Goal: Information Seeking & Learning: Learn about a topic

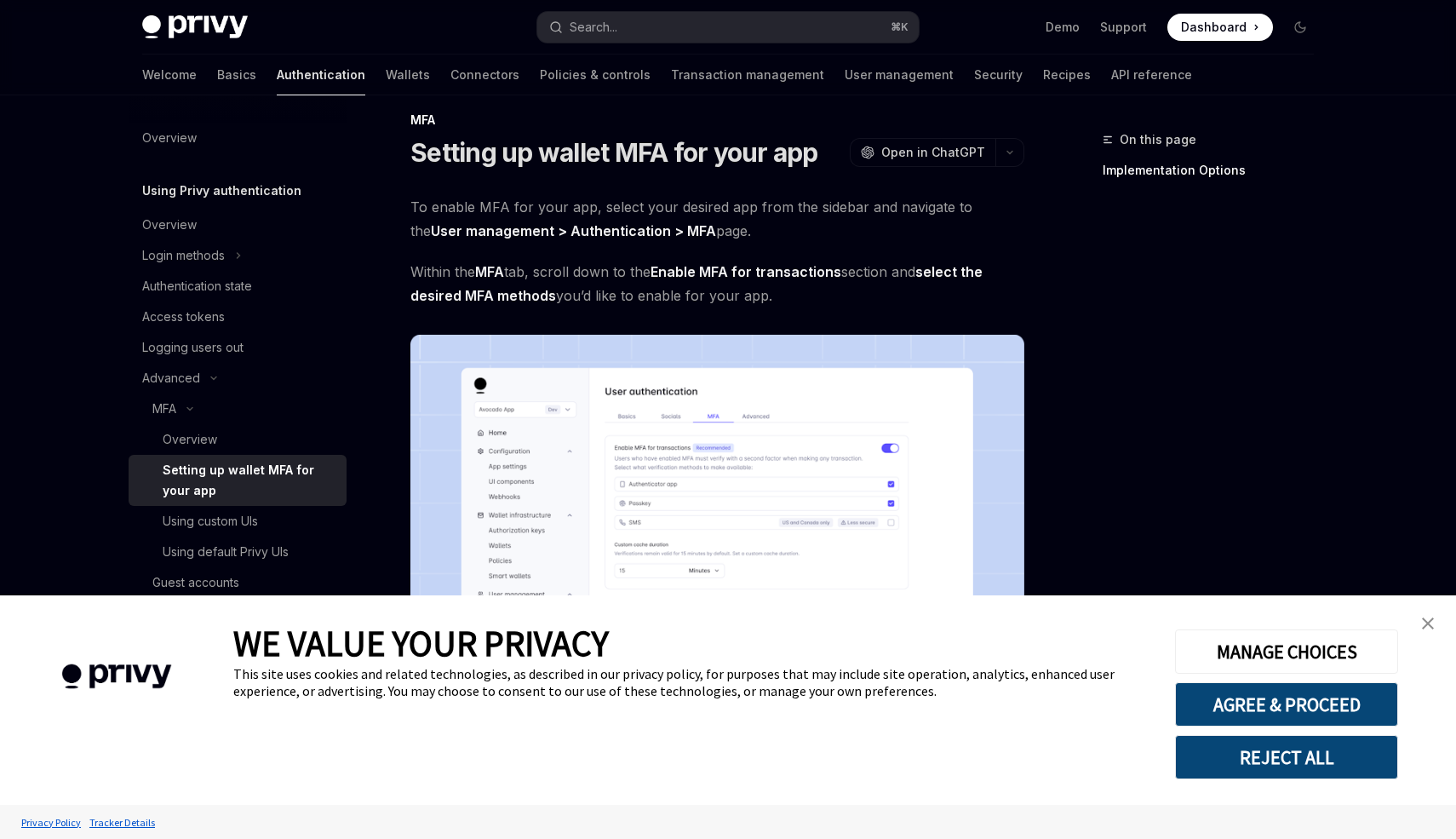
scroll to position [21, 0]
click at [271, 558] on div "Using default Privy UIs" at bounding box center [225, 551] width 126 height 21
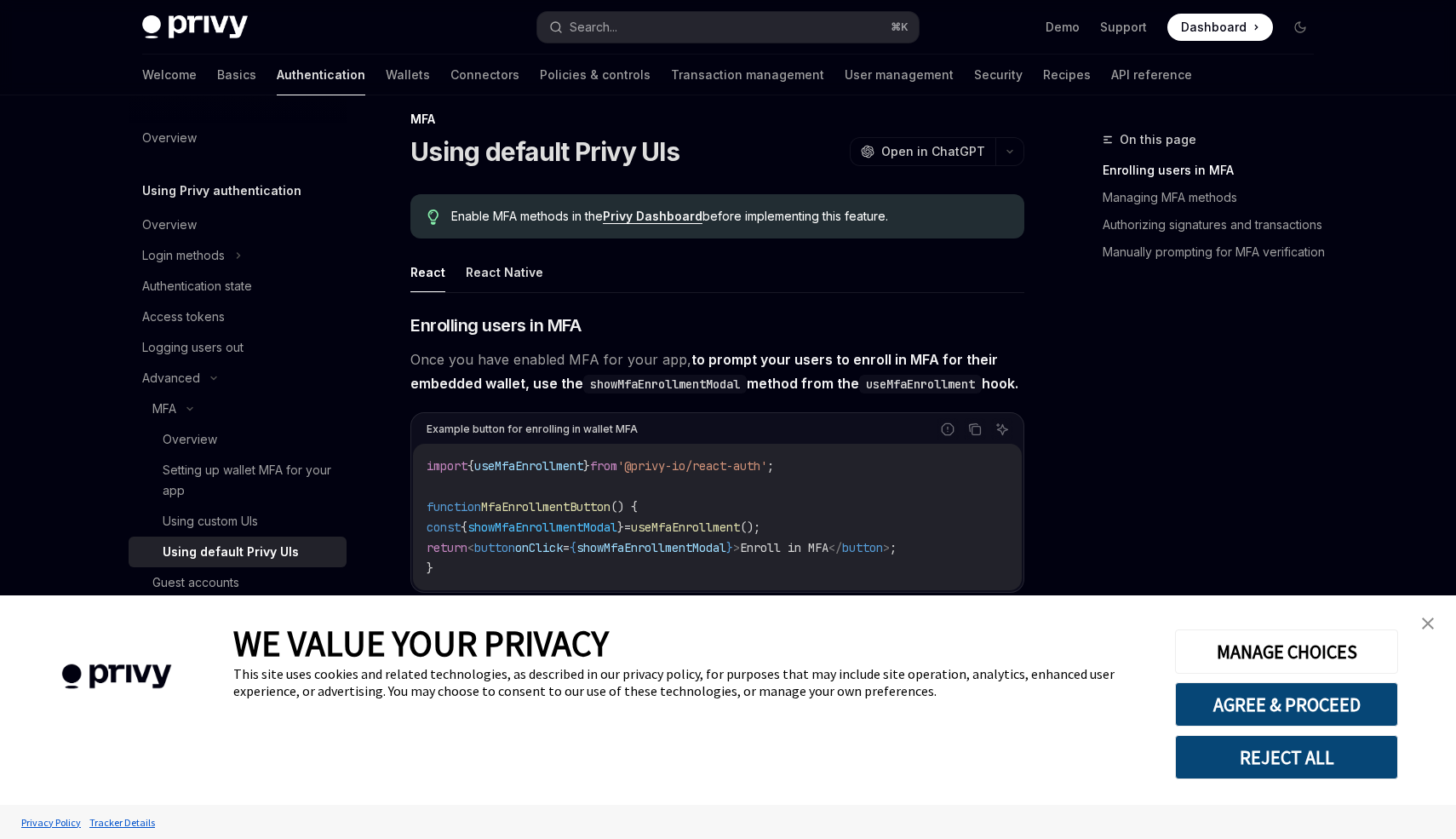
click at [1435, 625] on link "close banner" at bounding box center [1428, 624] width 34 height 34
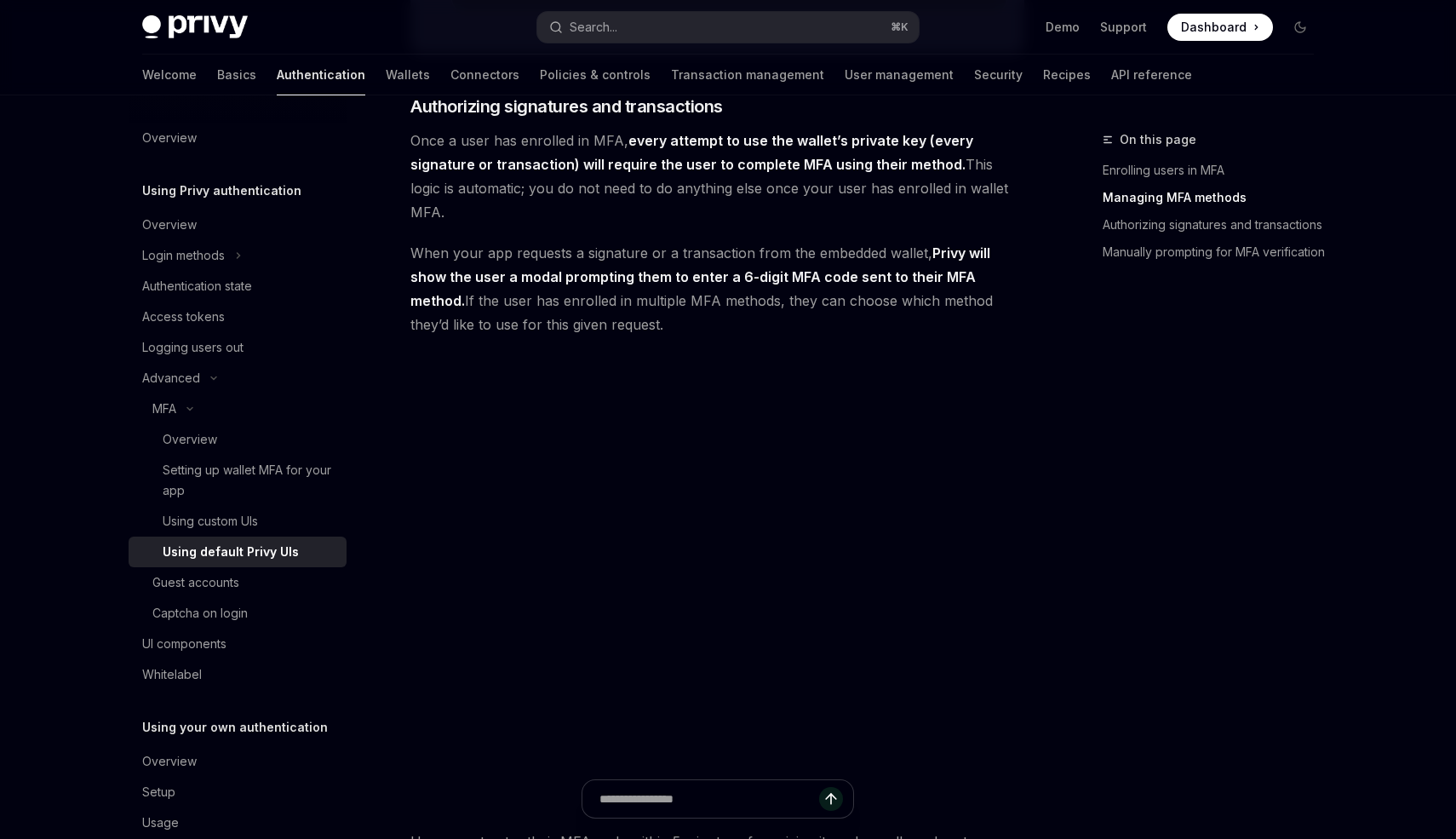
scroll to position [1765, 0]
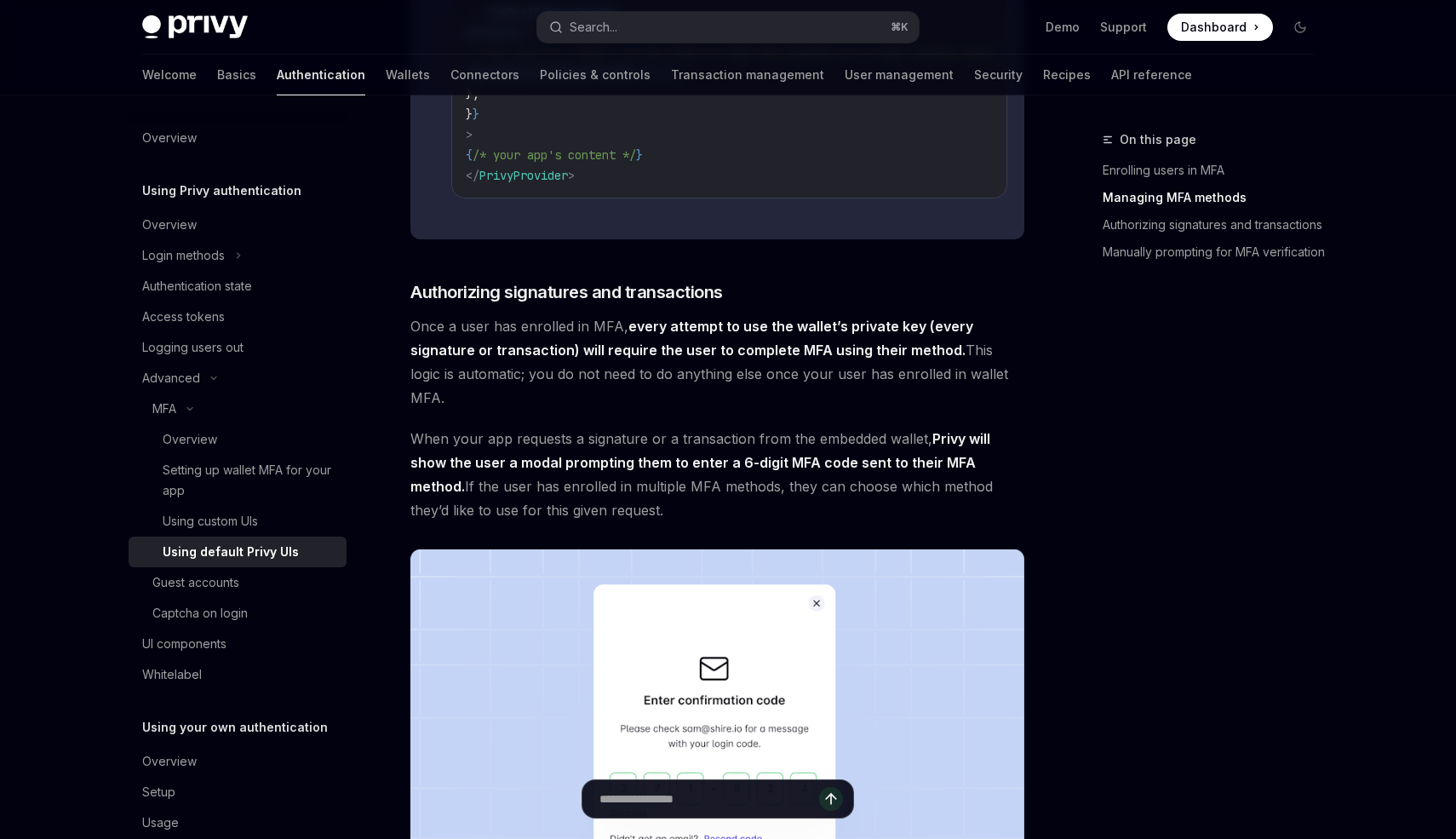
click at [1063, 391] on div "On this page Enrolling users in MFA Managing MFA methods Authorizing signatures…" at bounding box center [728, 344] width 1199 height 4027
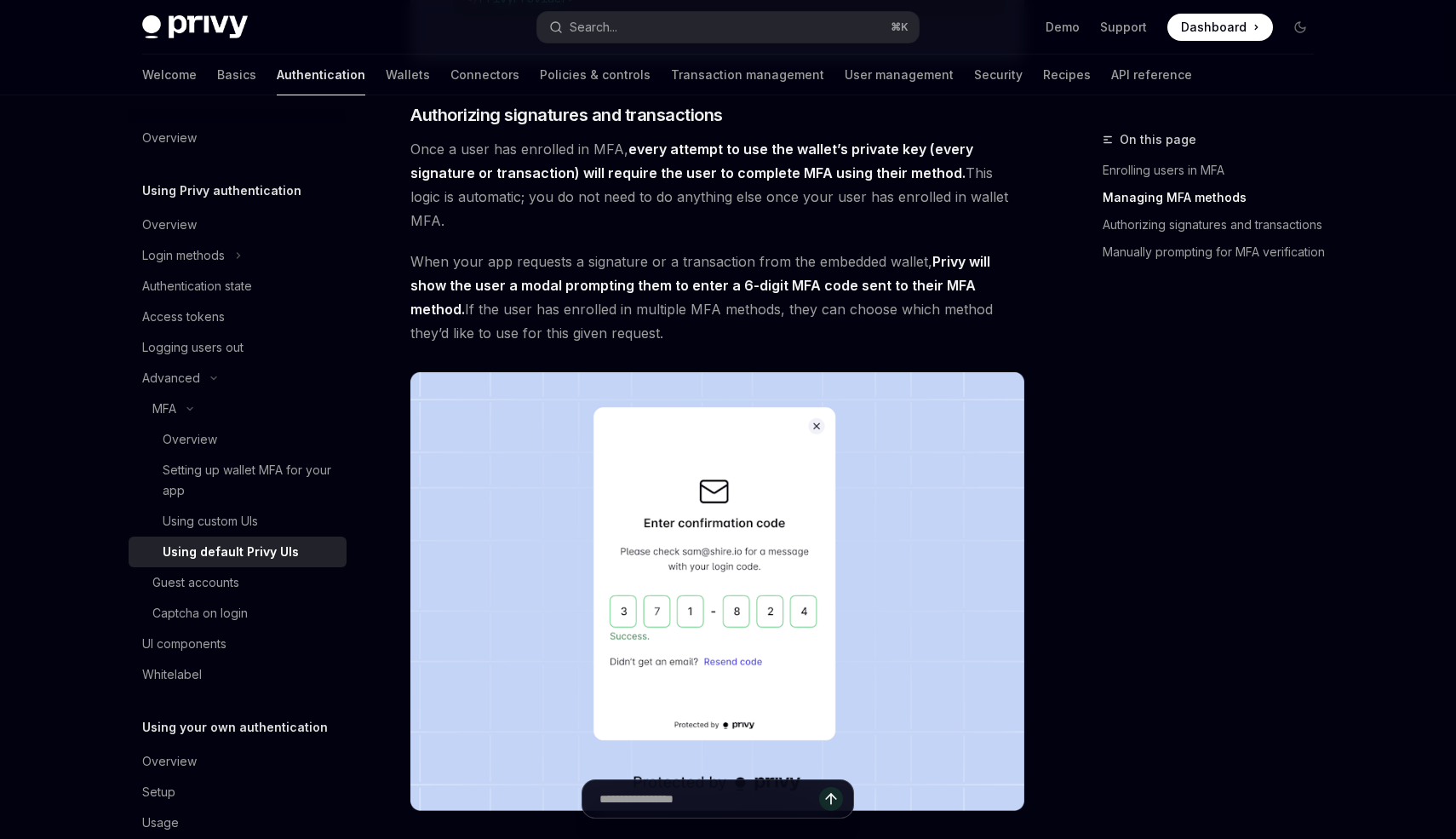
scroll to position [1960, 0]
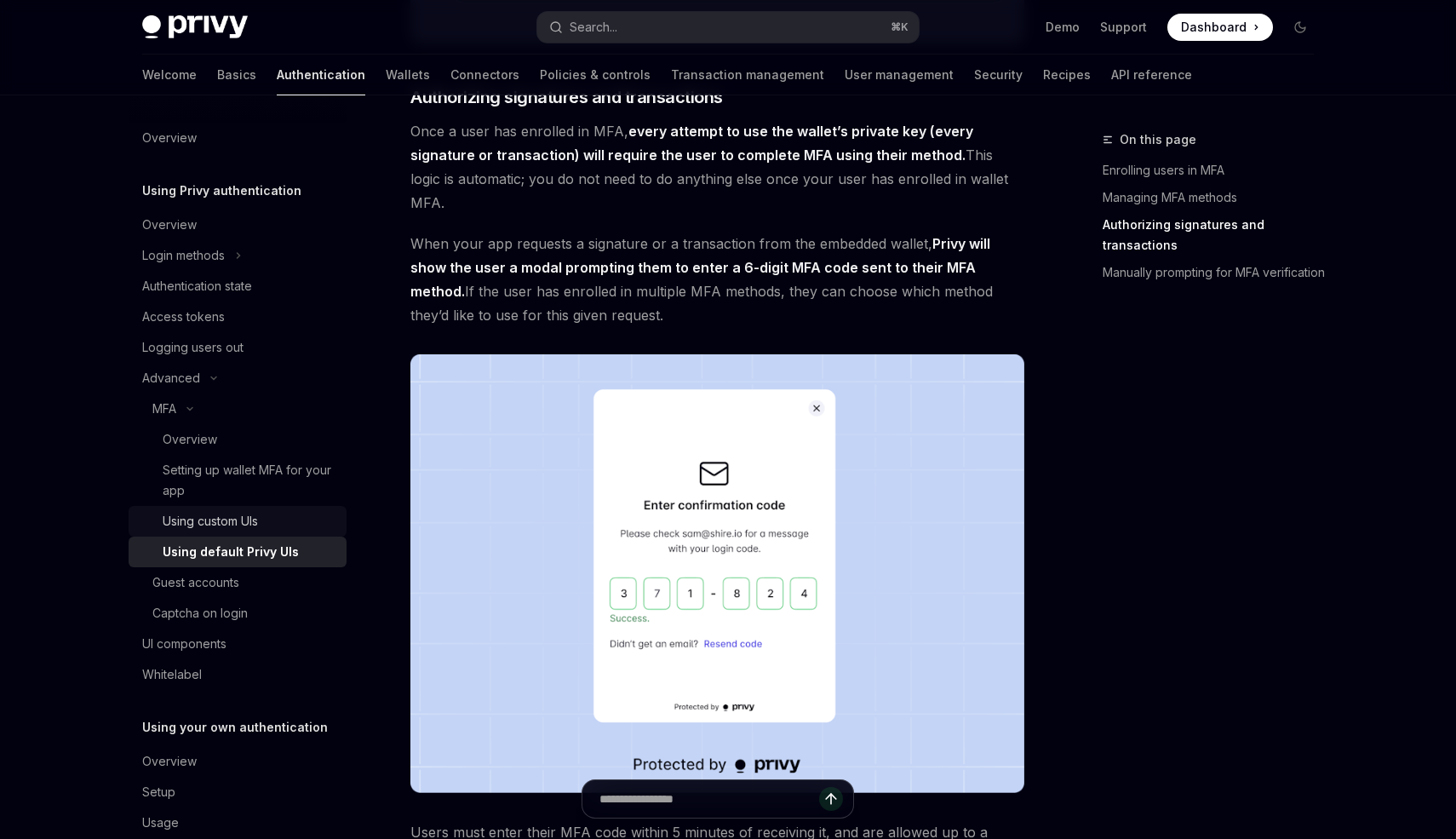
click at [258, 525] on div "Using custom UIs" at bounding box center [209, 522] width 95 height 21
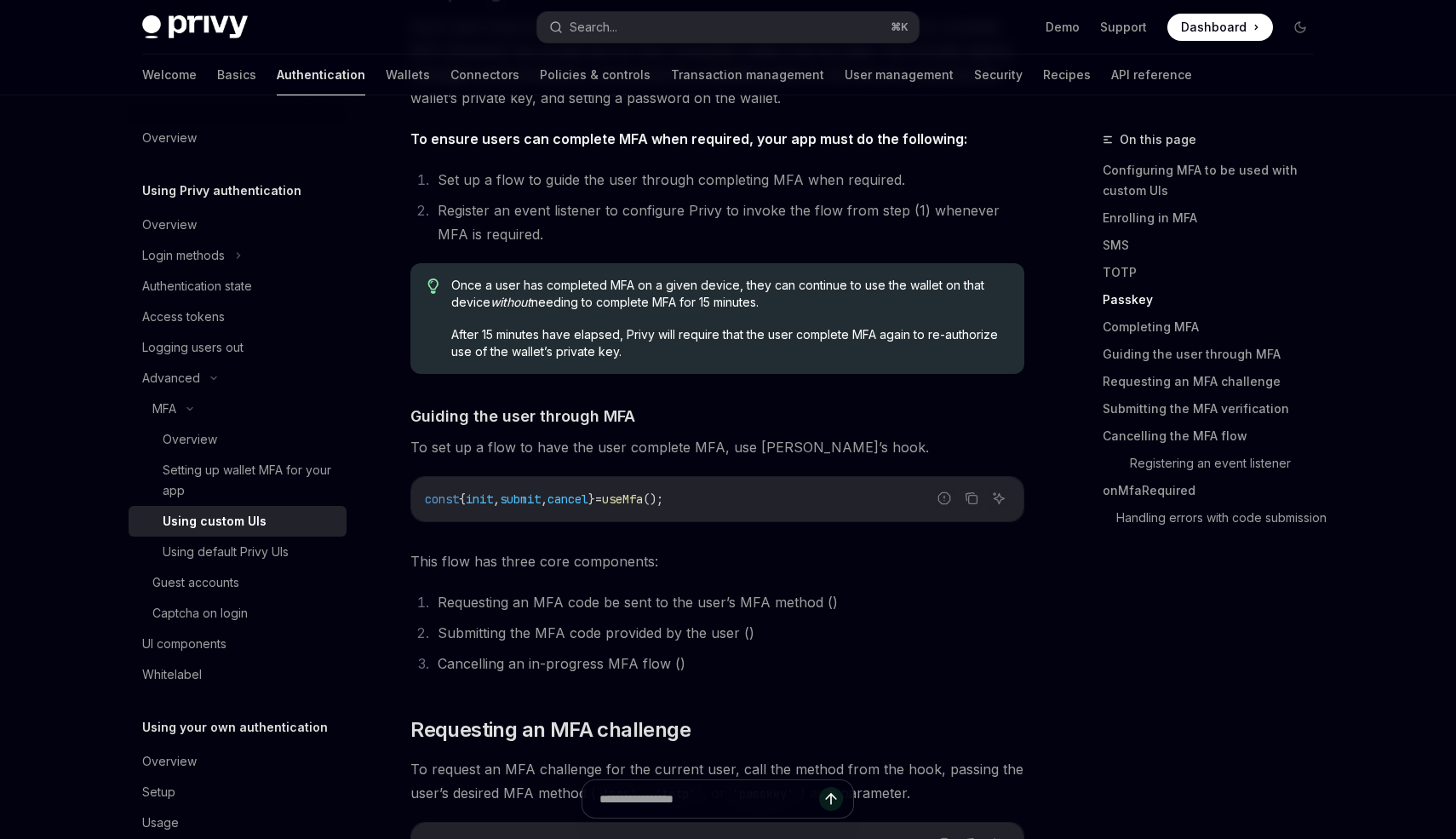
scroll to position [4441, 0]
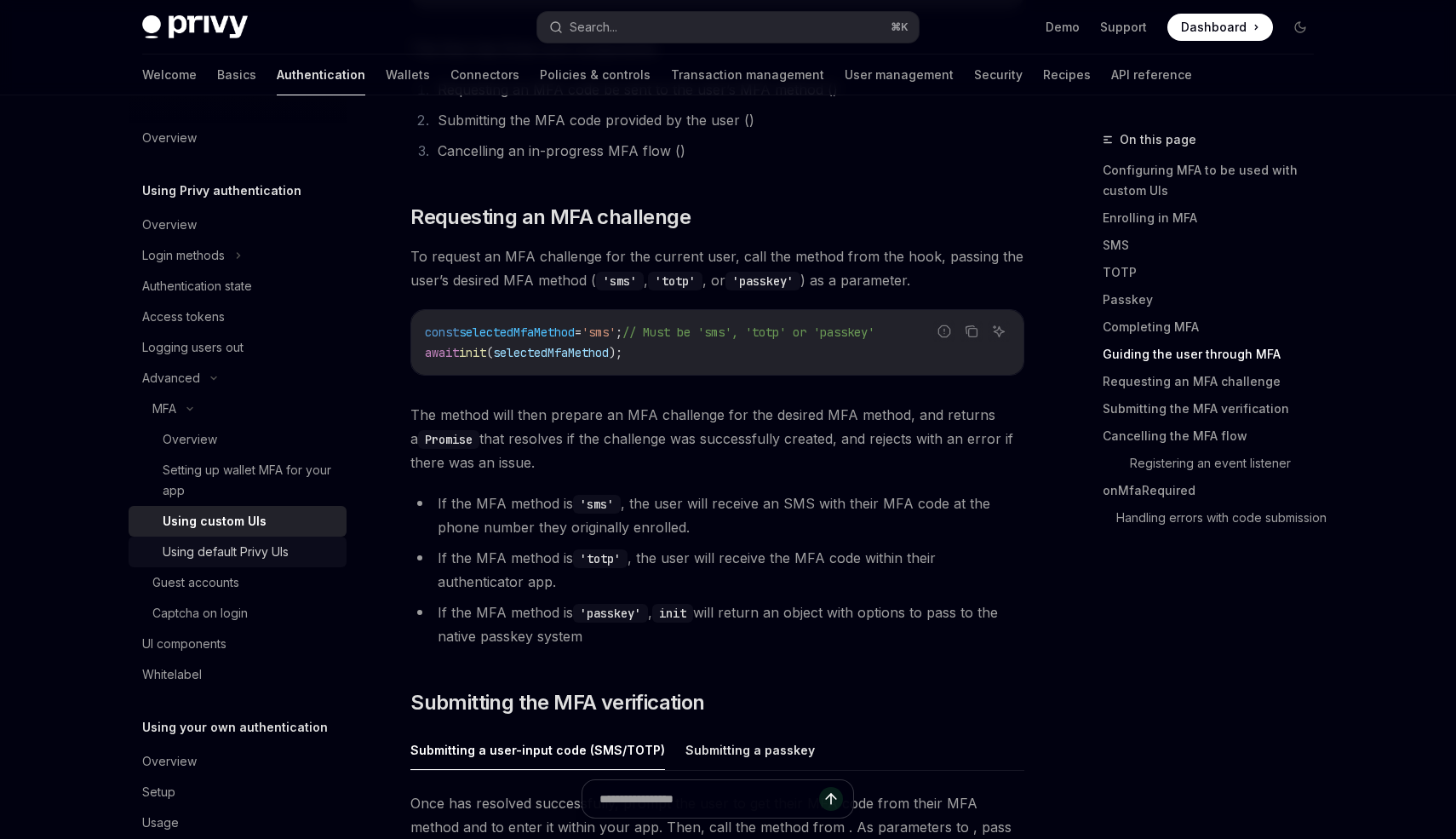
click at [248, 559] on div "Using default Privy UIs" at bounding box center [225, 551] width 126 height 21
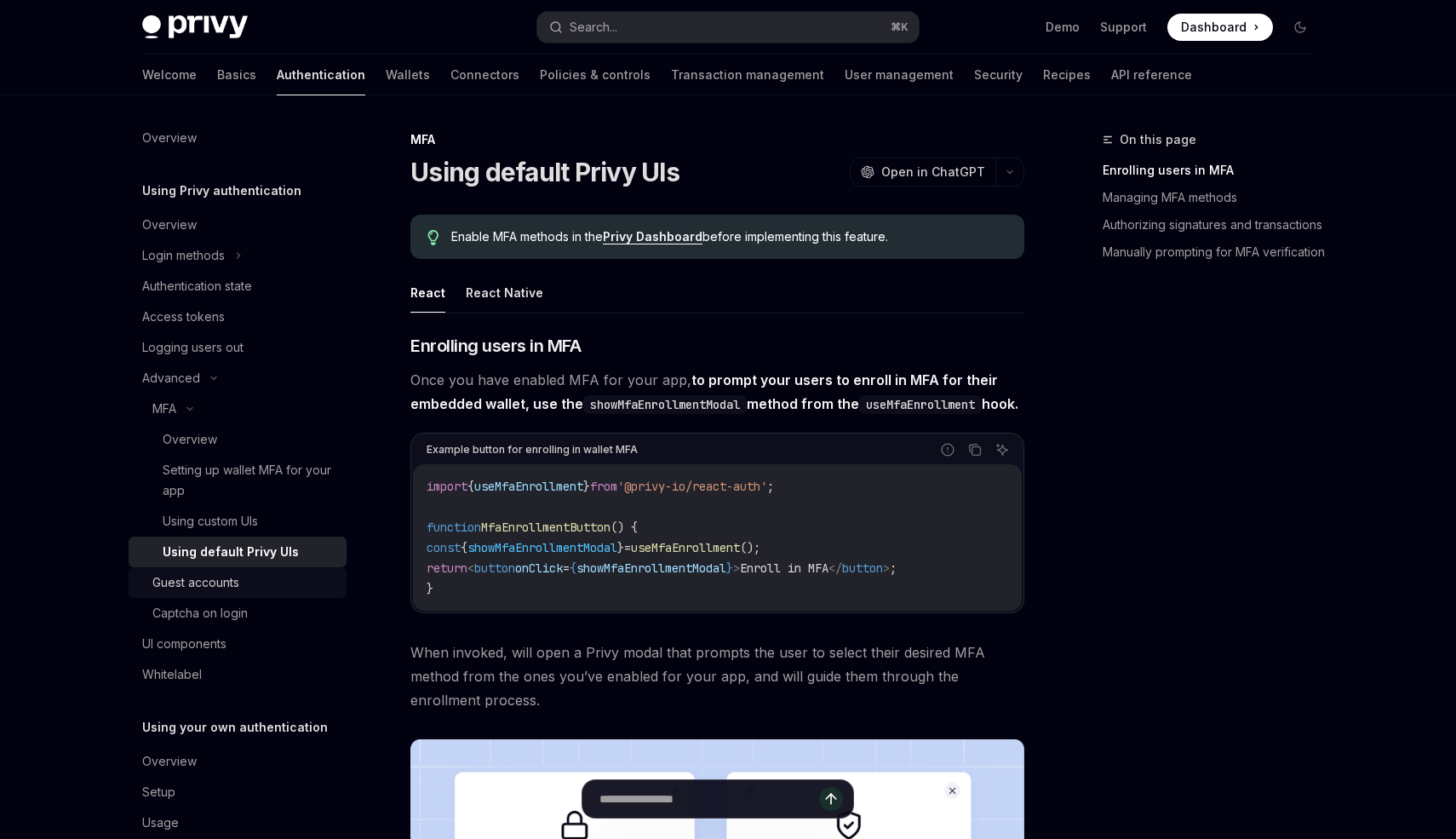
click at [203, 585] on div "Guest accounts" at bounding box center [196, 582] width 87 height 21
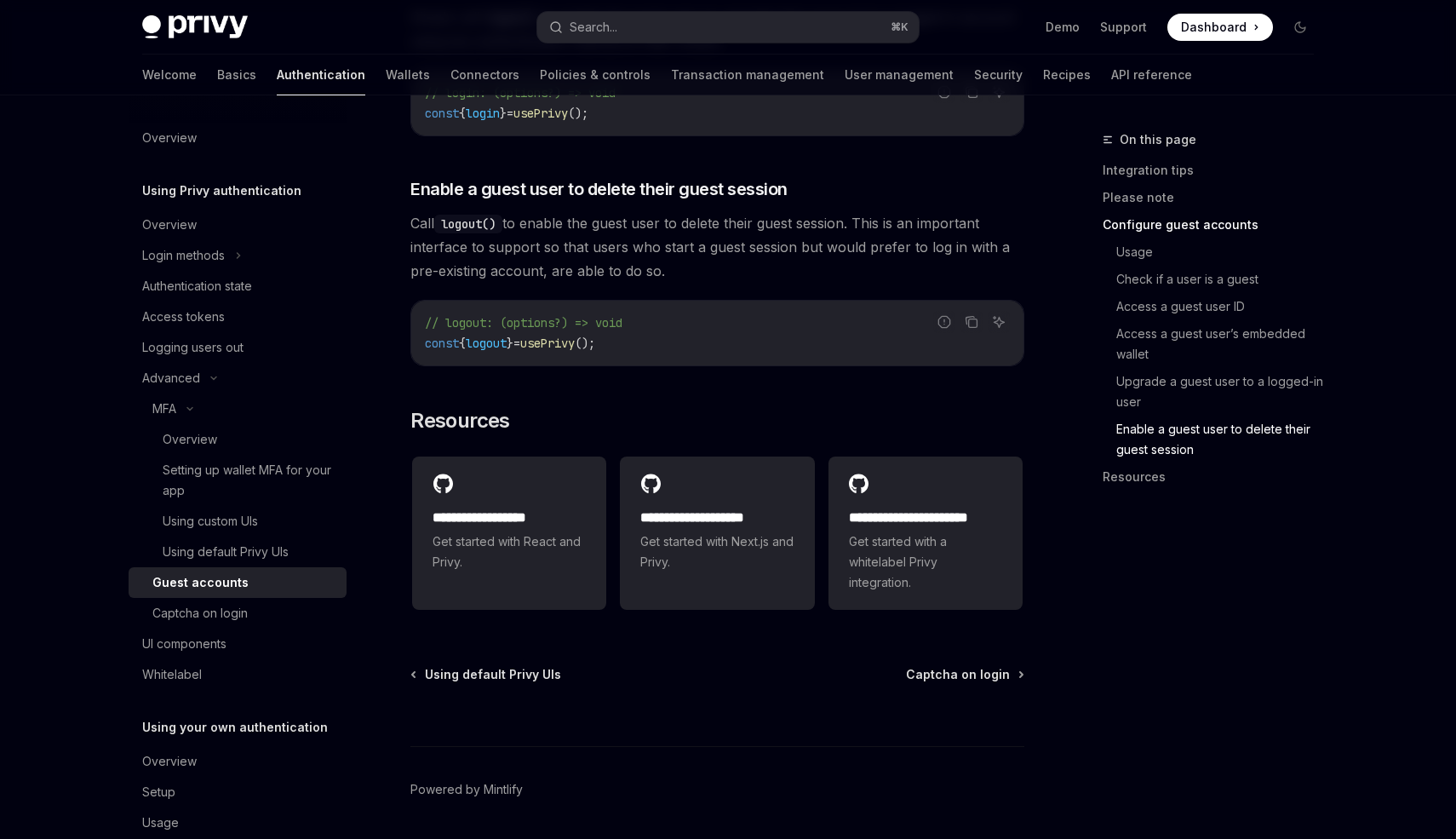
scroll to position [2790, 0]
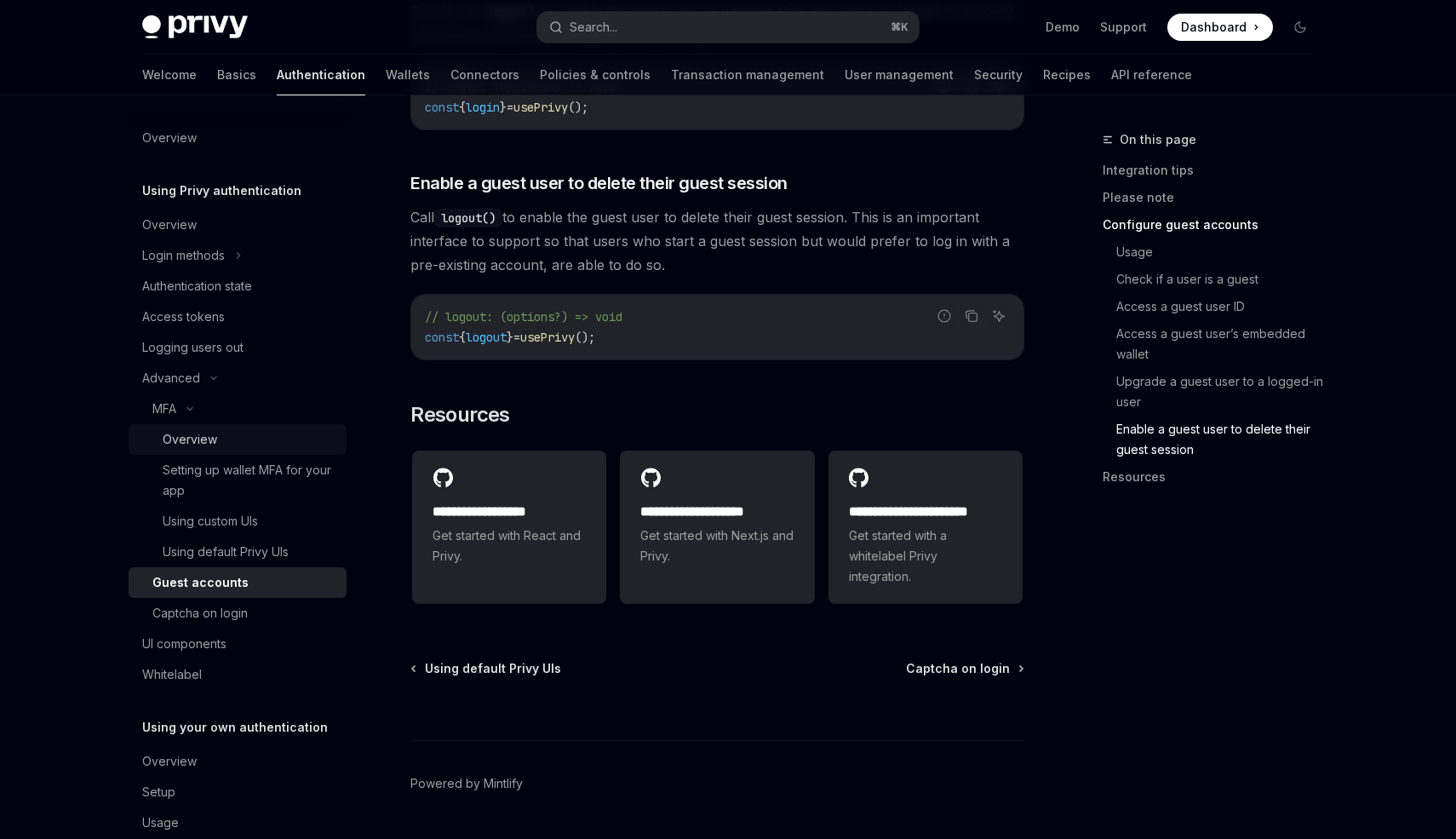
click at [260, 428] on link "Overview" at bounding box center [238, 440] width 218 height 31
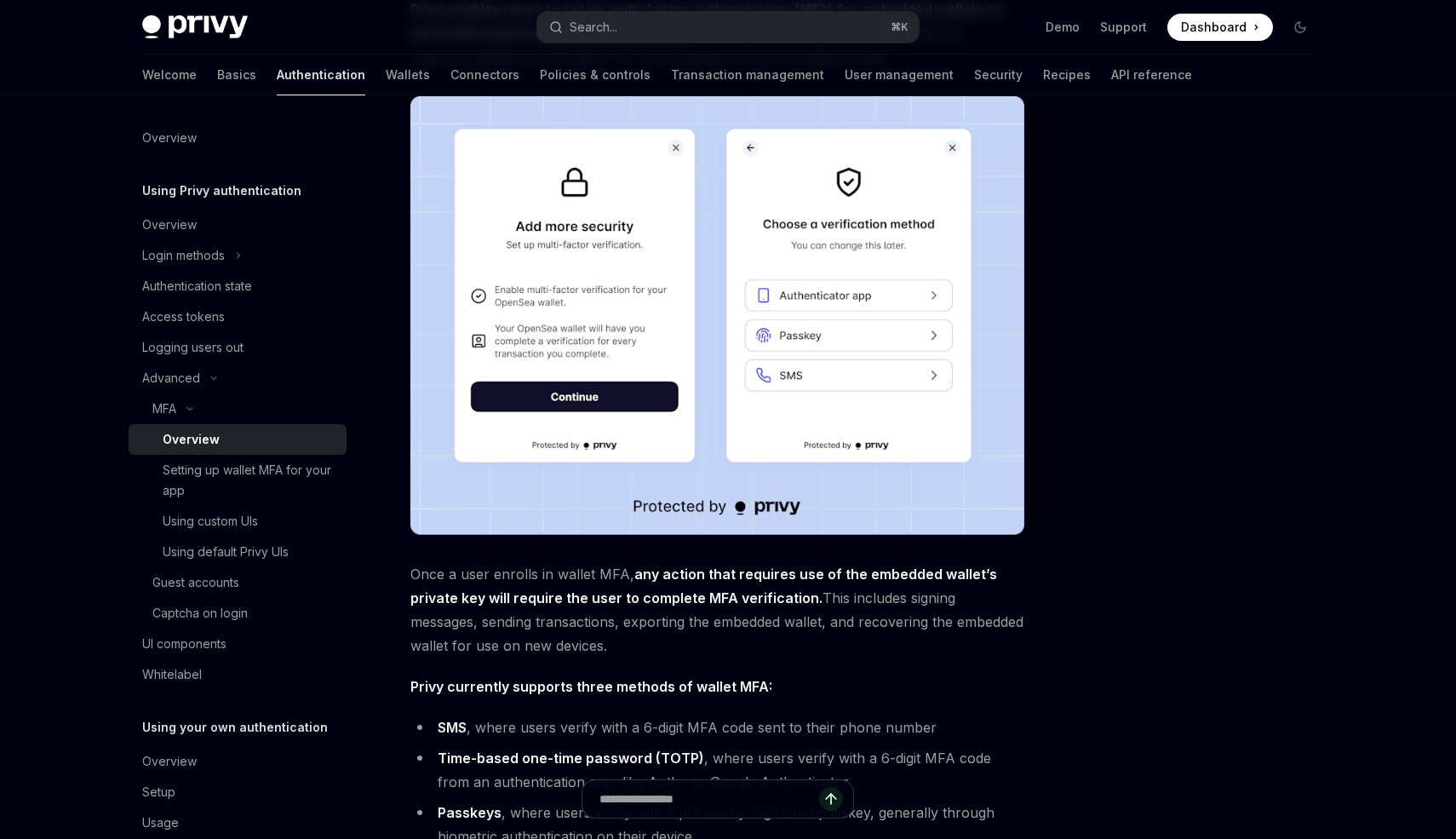
scroll to position [494, 0]
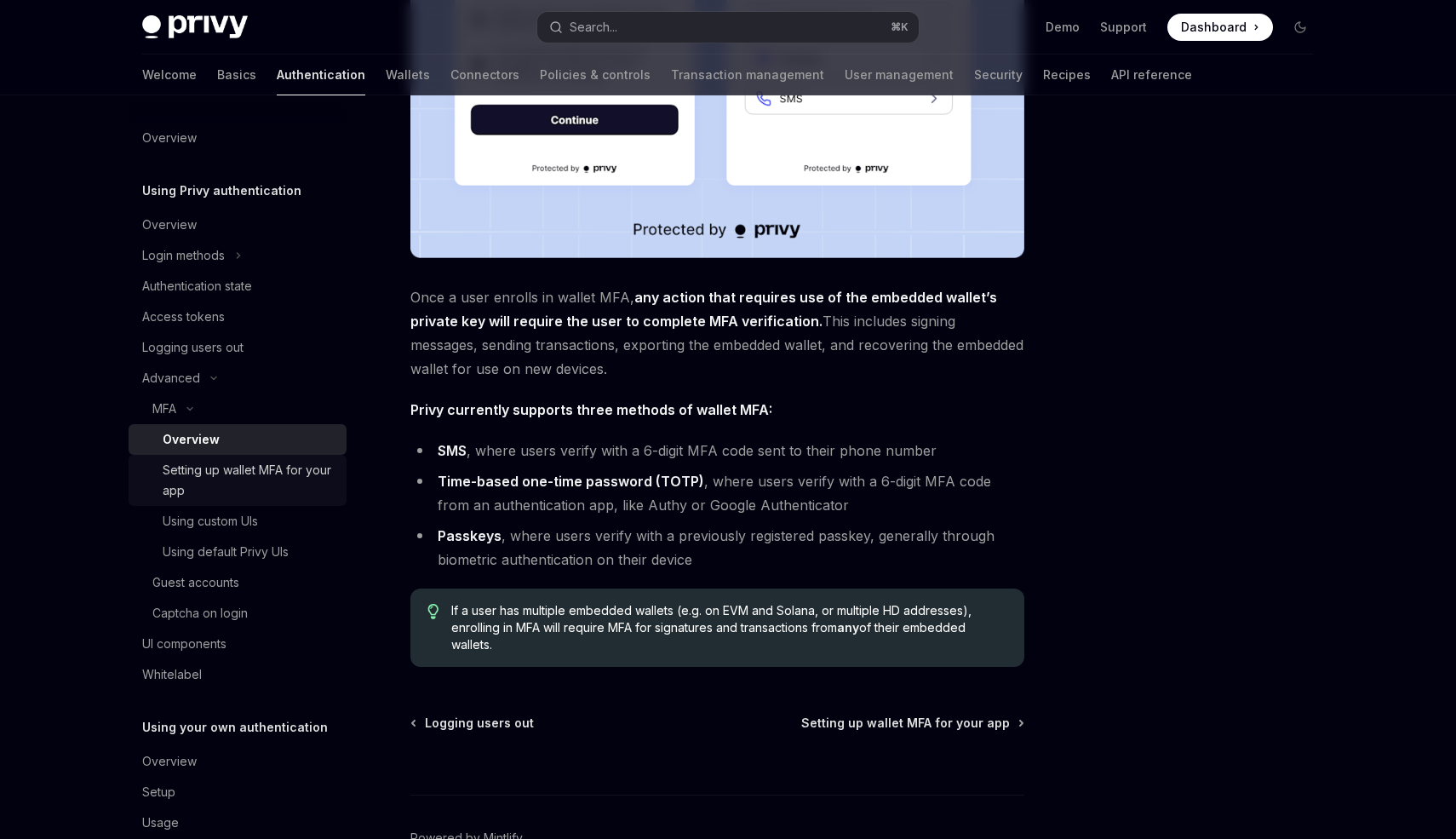
click at [206, 481] on div "Setting up wallet MFA for your app" at bounding box center [249, 480] width 174 height 41
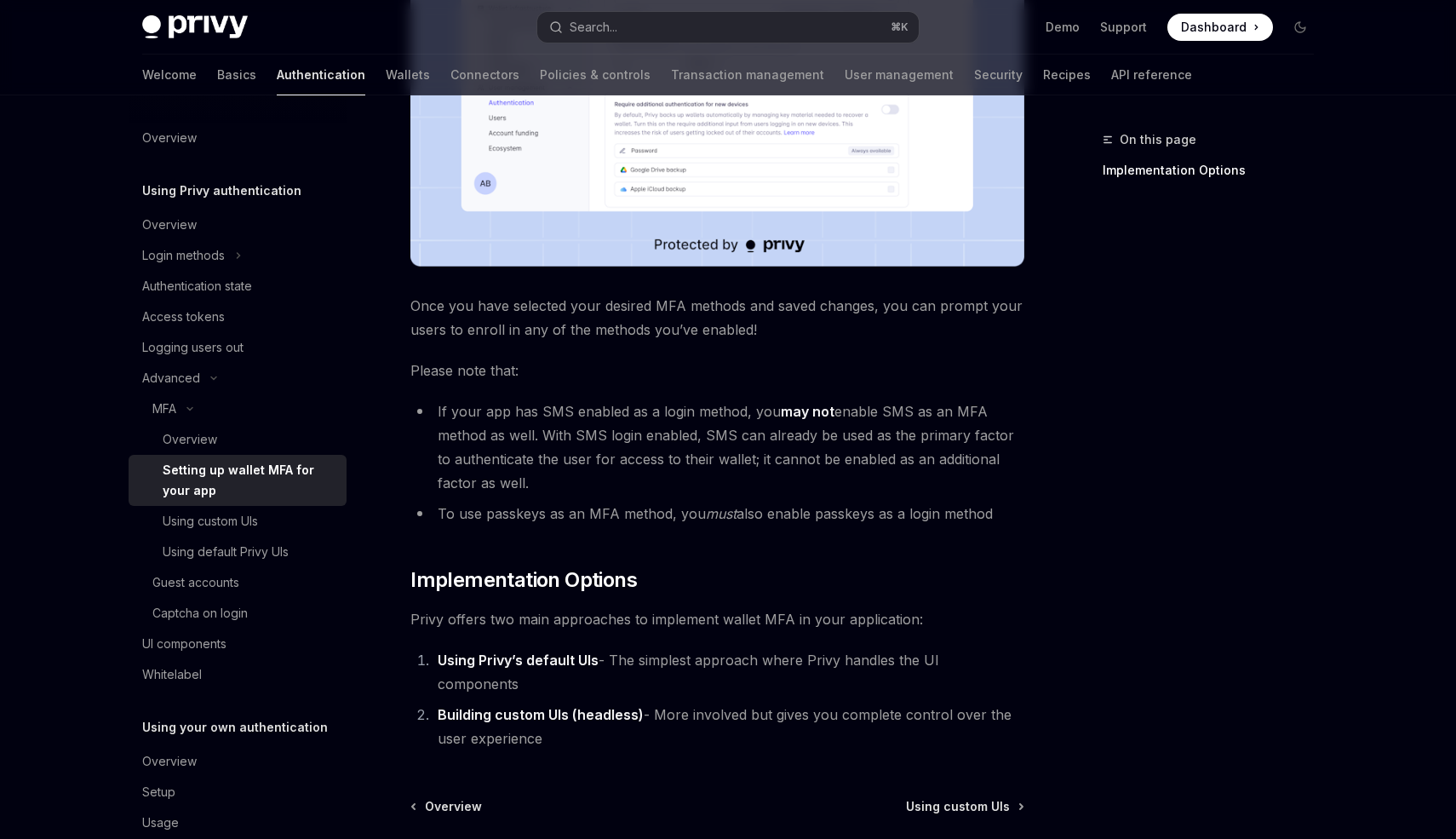
scroll to position [689, 0]
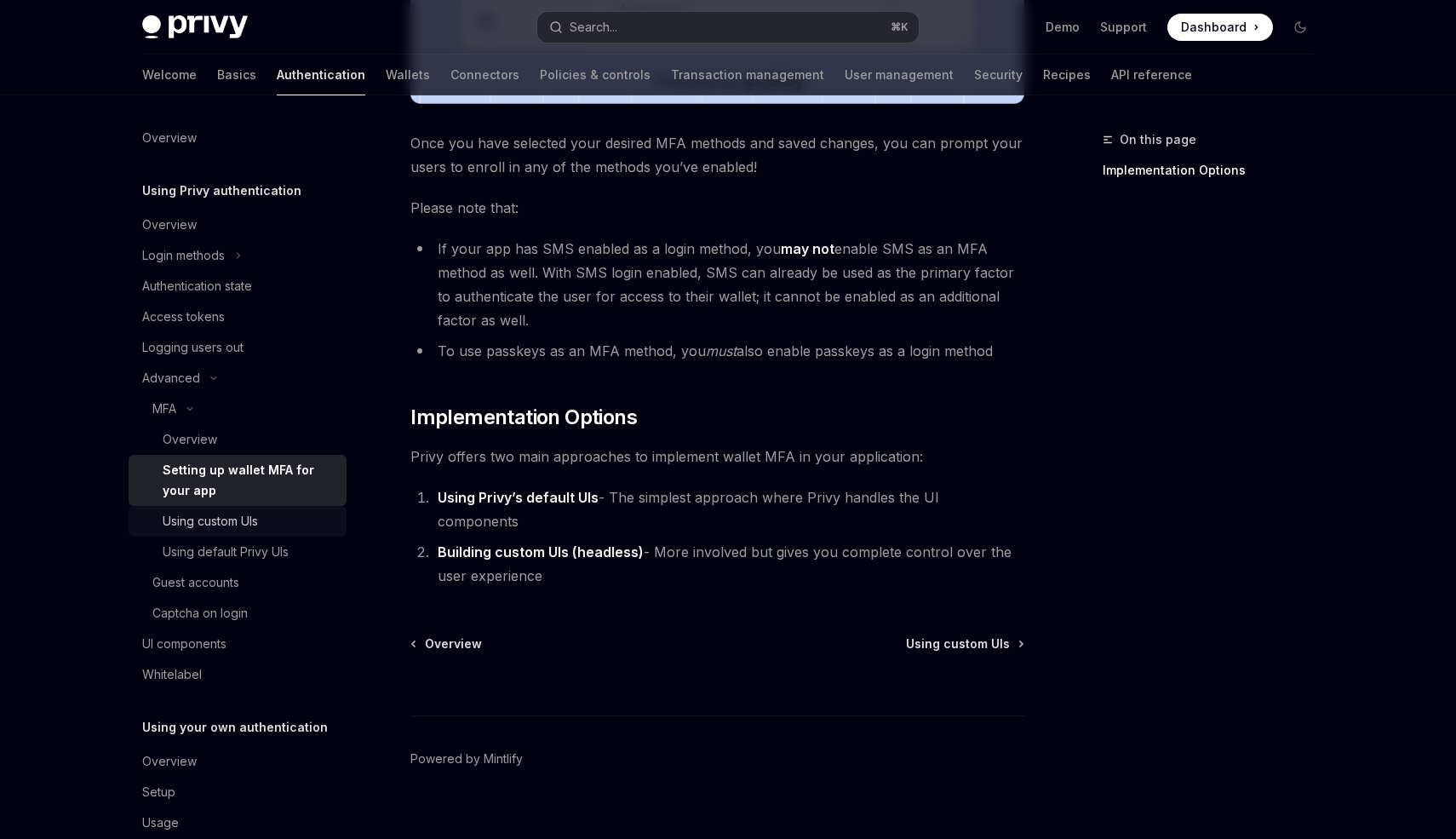
click at [183, 528] on div "Using custom UIs" at bounding box center [209, 522] width 95 height 21
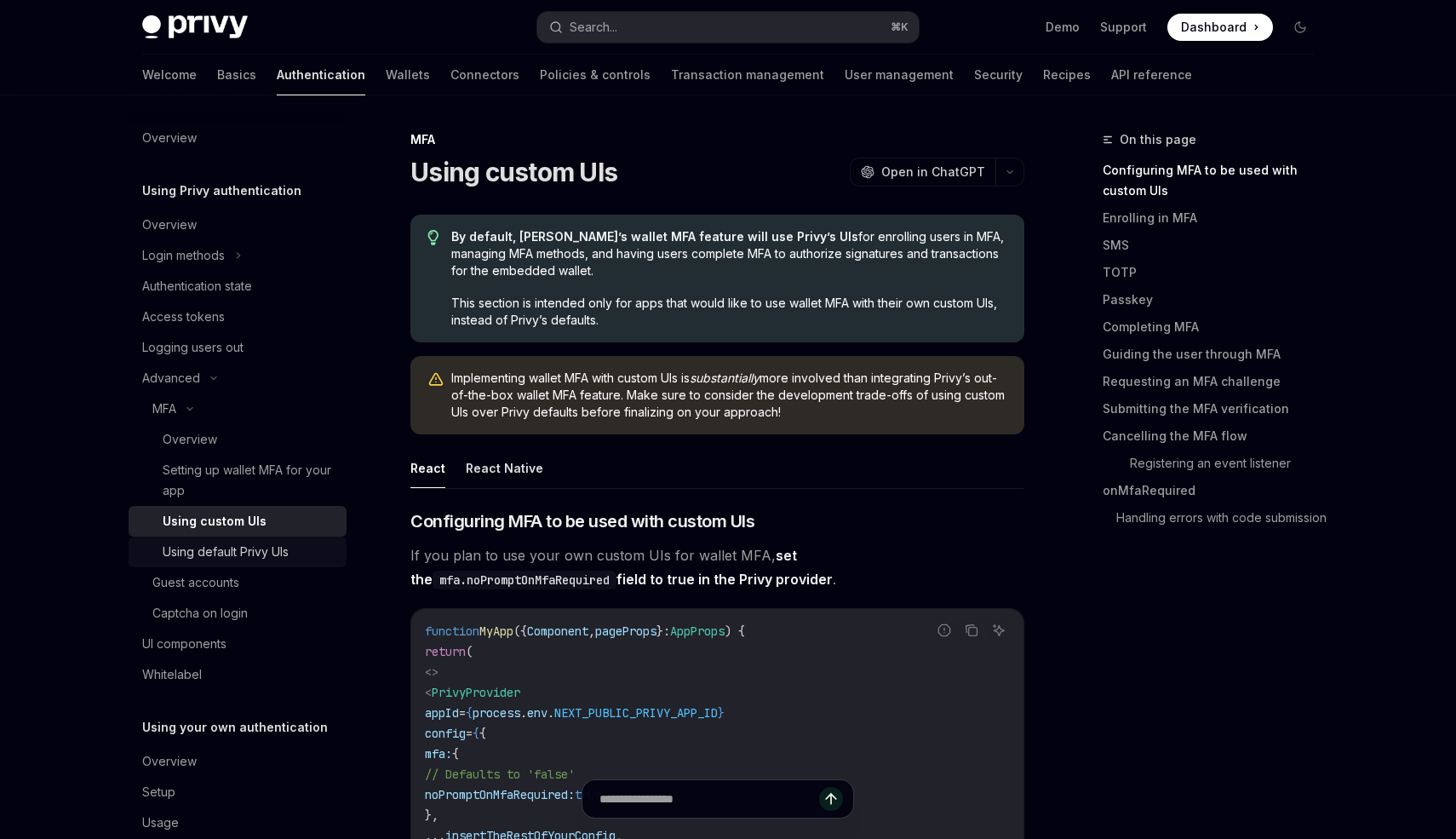
click at [201, 546] on div "Using default Privy UIs" at bounding box center [225, 551] width 126 height 21
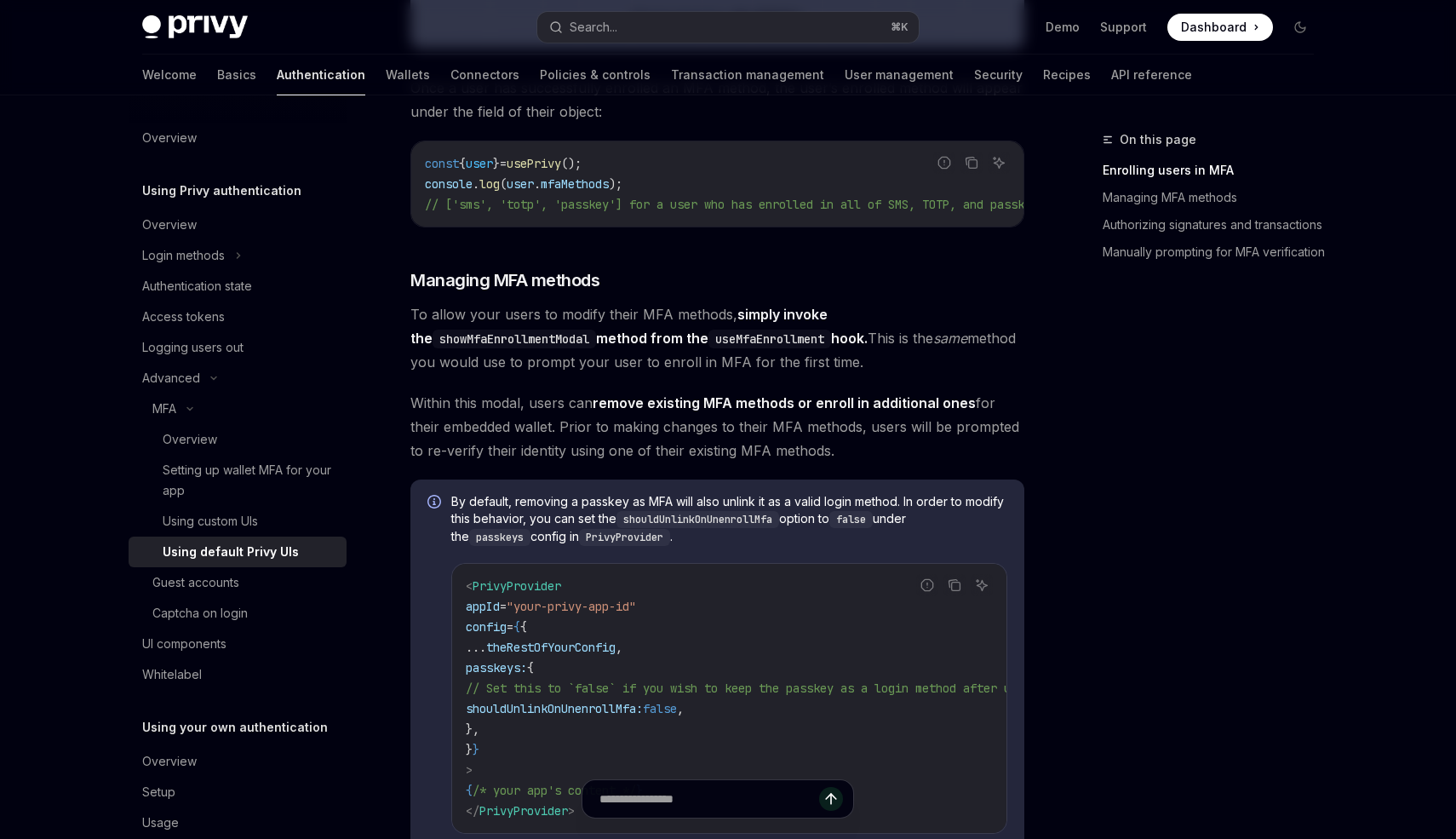
scroll to position [1458, 0]
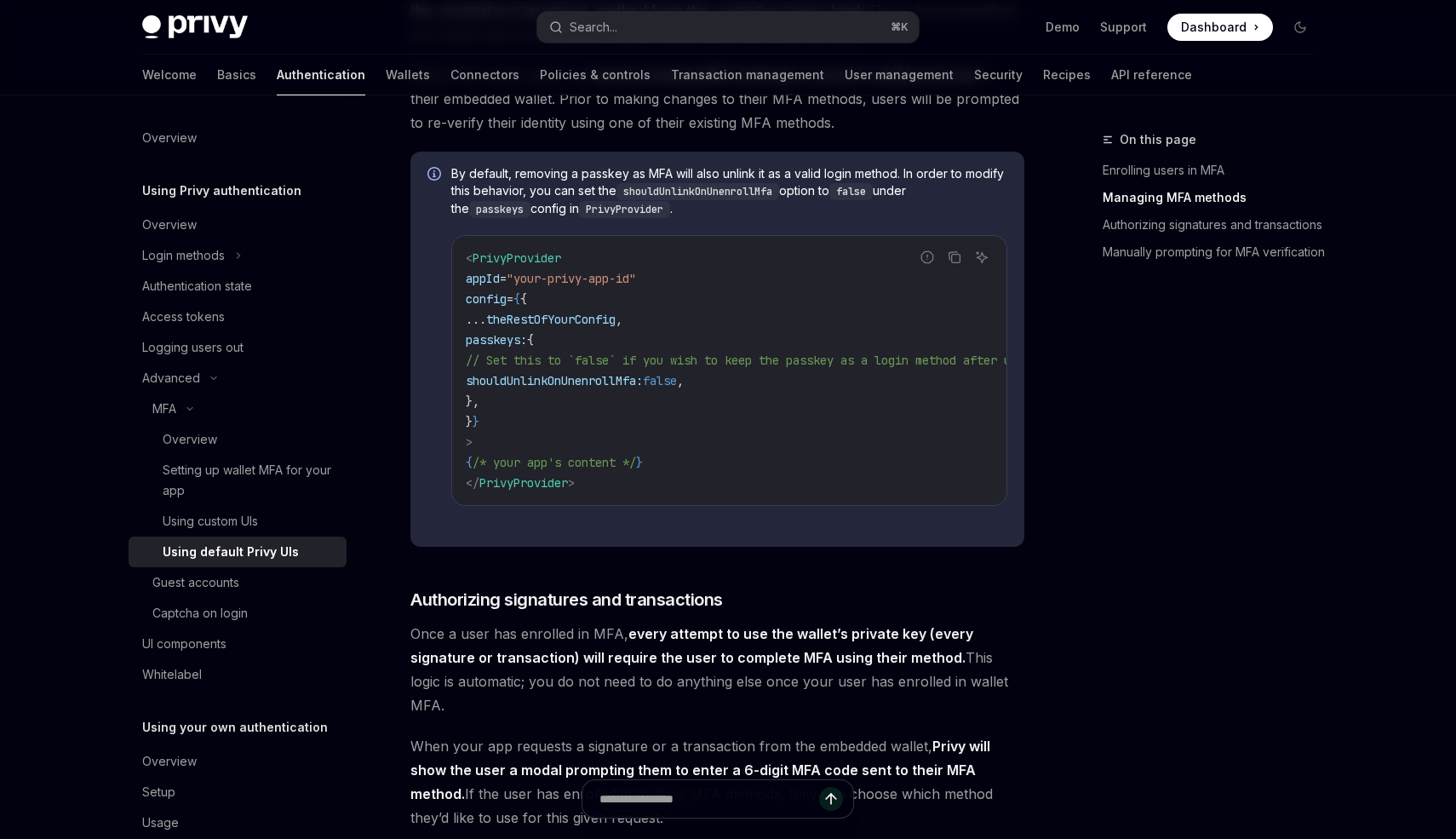
click at [1163, 693] on div "On this page Enrolling users in MFA Managing MFA methods Authorizing signatures…" at bounding box center [1199, 484] width 259 height 709
click at [244, 581] on div "Guest accounts" at bounding box center [244, 582] width 184 height 21
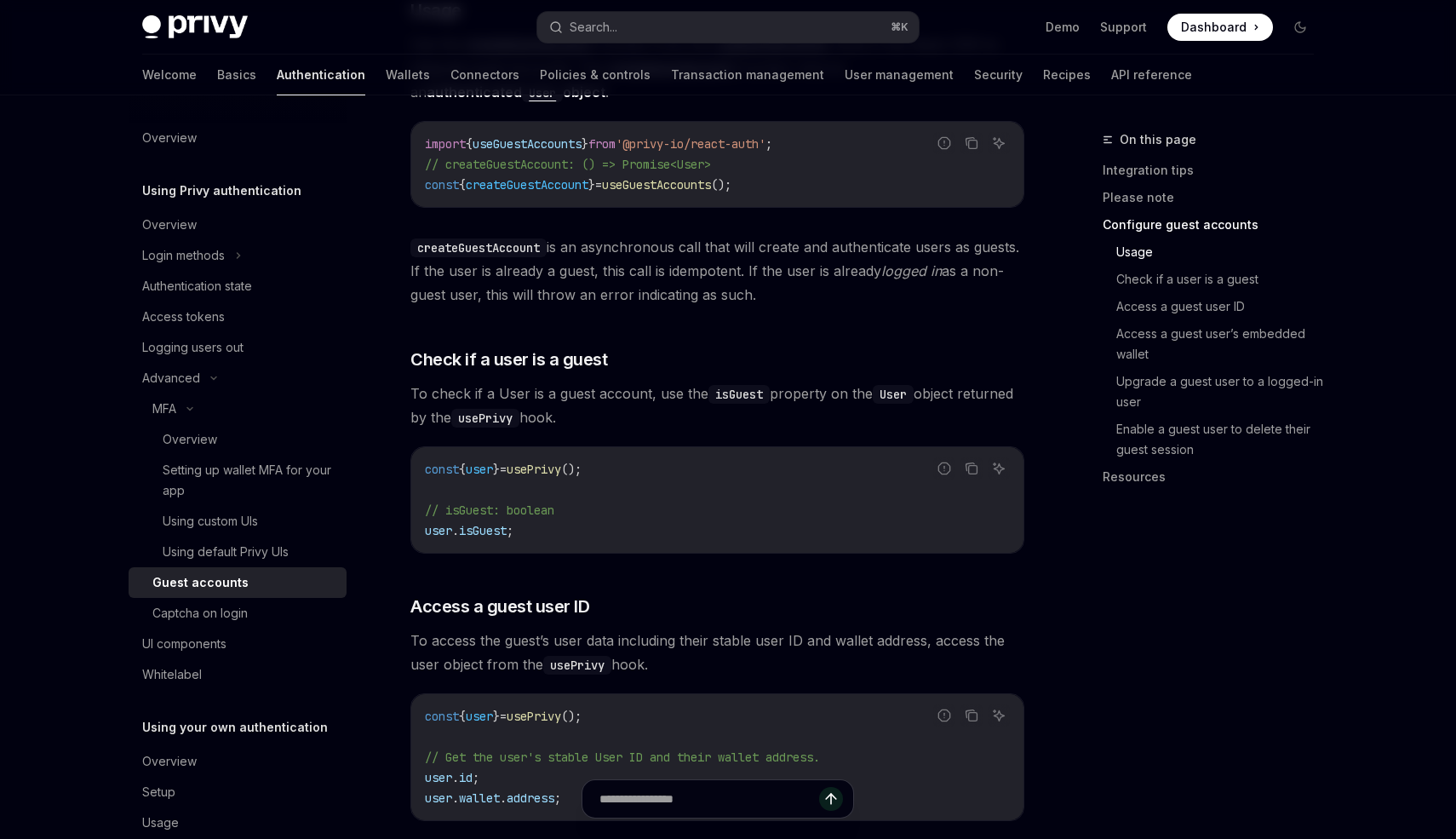
scroll to position [1562, 0]
click at [218, 623] on div "Captcha on login" at bounding box center [199, 613] width 95 height 21
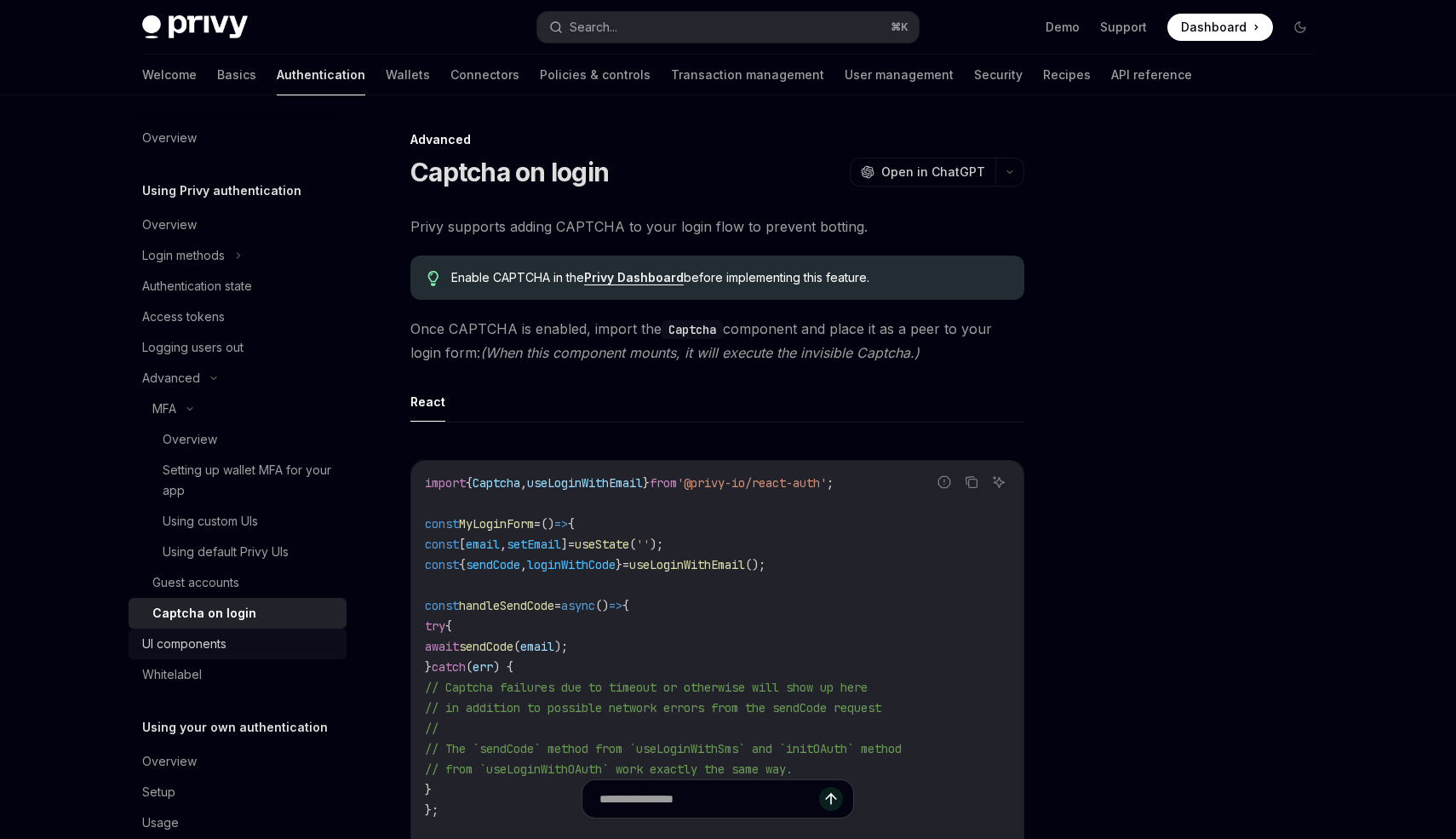
click at [204, 651] on div "UI components" at bounding box center [184, 644] width 84 height 21
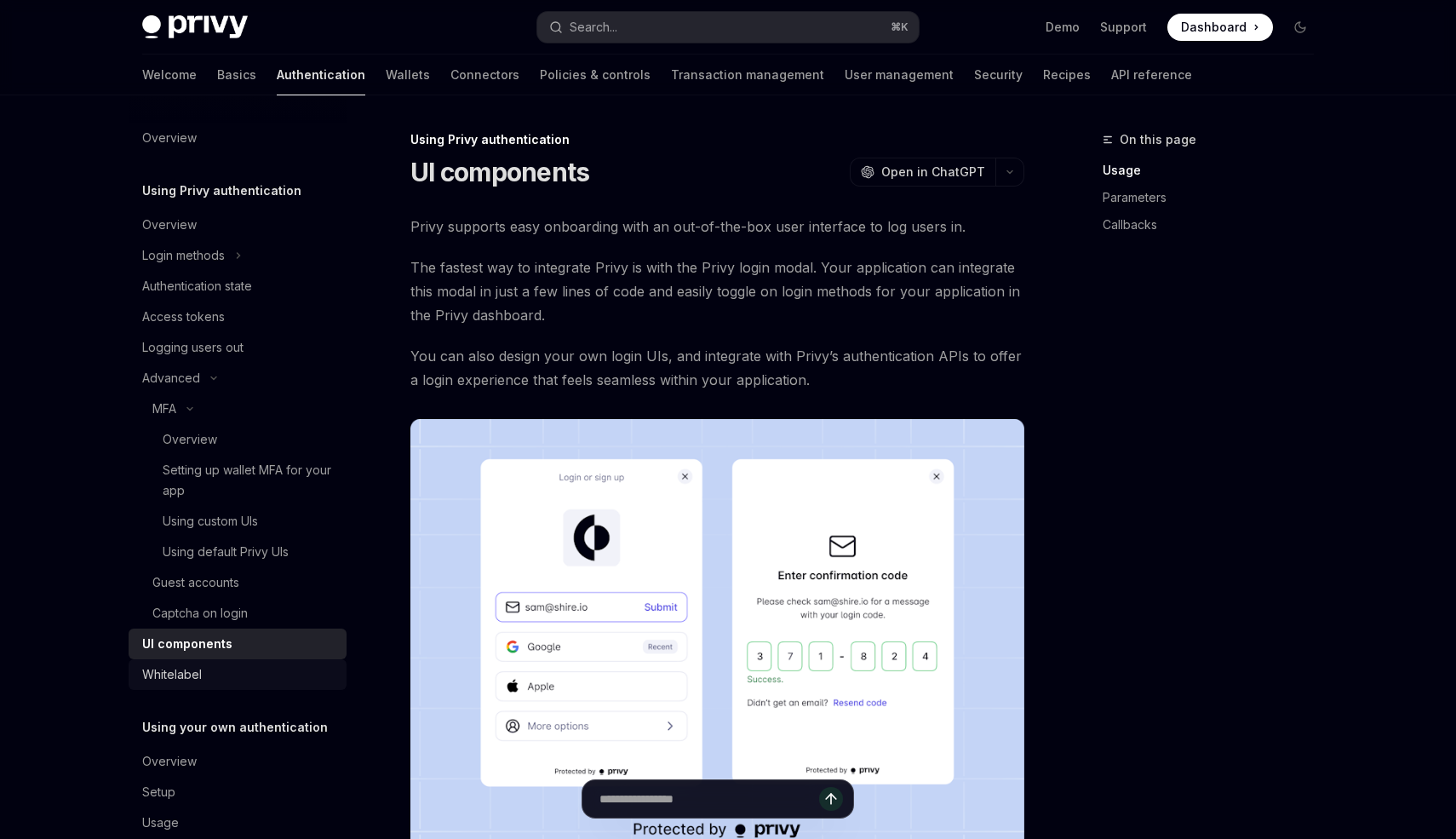
click at [199, 679] on div "Whitelabel" at bounding box center [172, 675] width 60 height 21
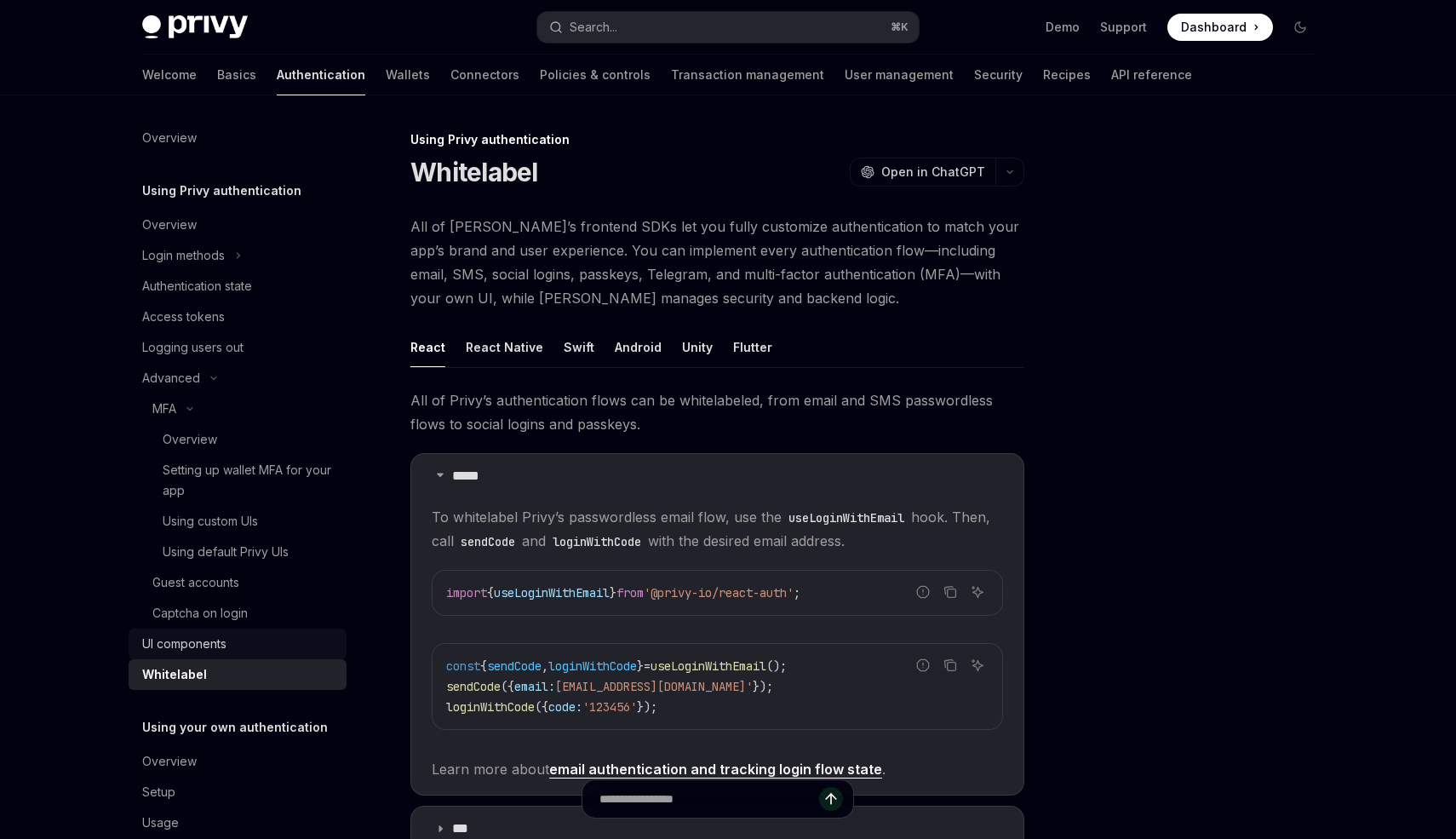
click at [231, 639] on div "UI components" at bounding box center [239, 644] width 194 height 21
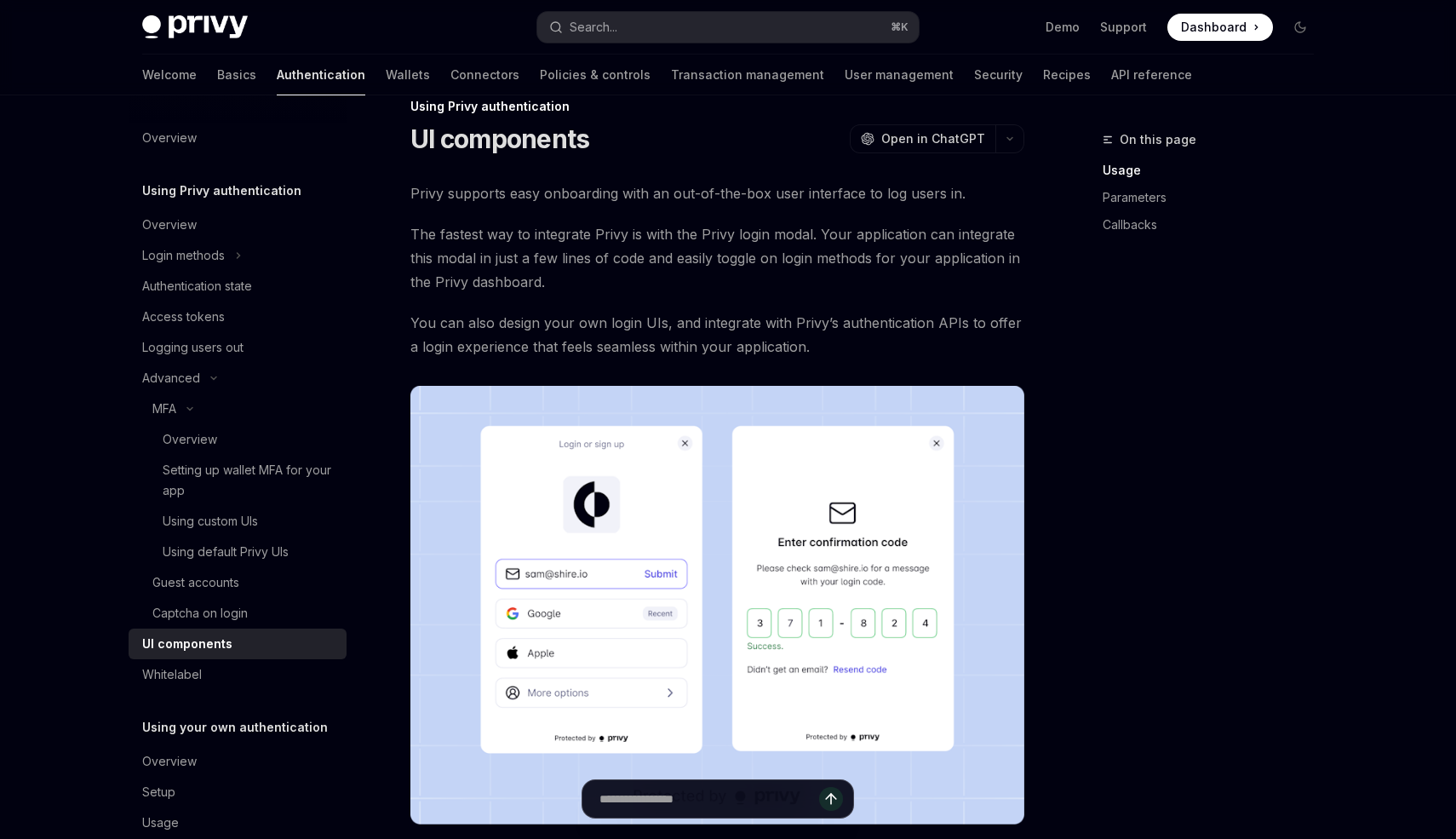
scroll to position [34, 0]
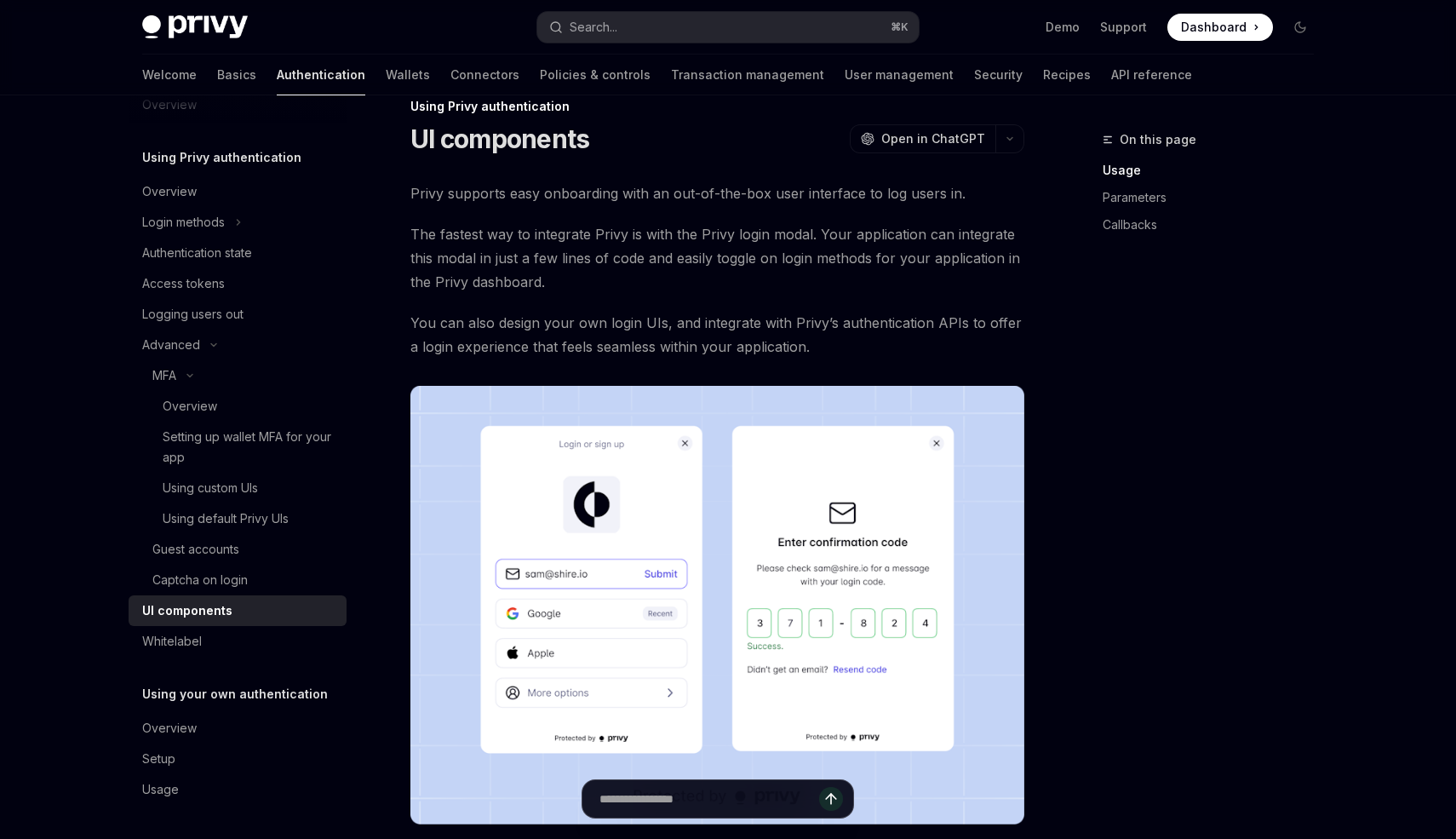
type textarea "*"
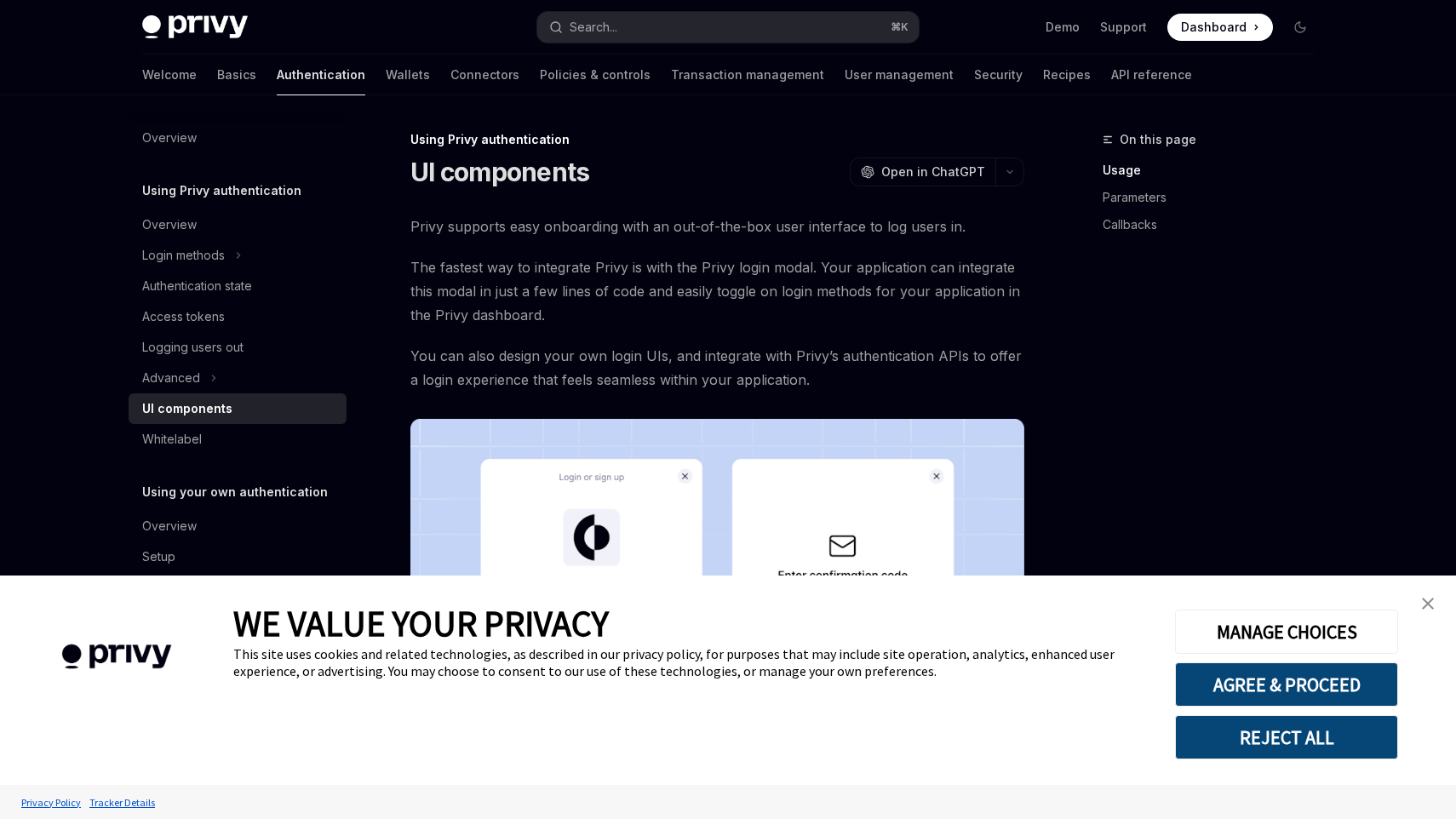
type textarea "*"
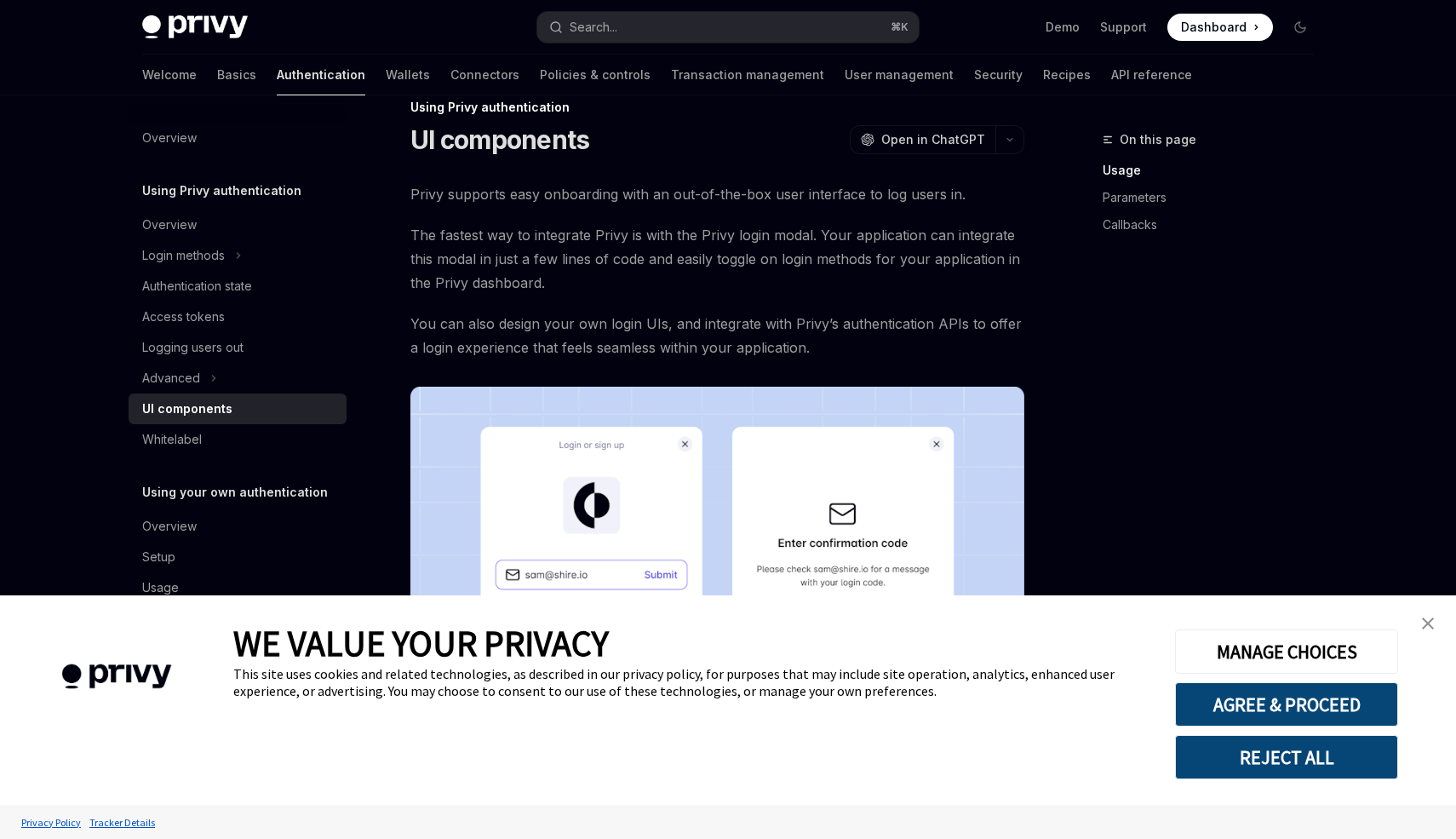
scroll to position [34, 0]
